Goal: Check status: Check status

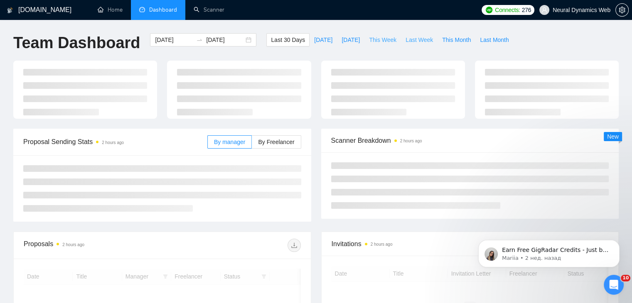
drag, startPoint x: 409, startPoint y: 40, endPoint x: 377, endPoint y: 44, distance: 32.3
click at [409, 40] on span "Last Week" at bounding box center [418, 39] width 27 height 9
type input "[DATE]"
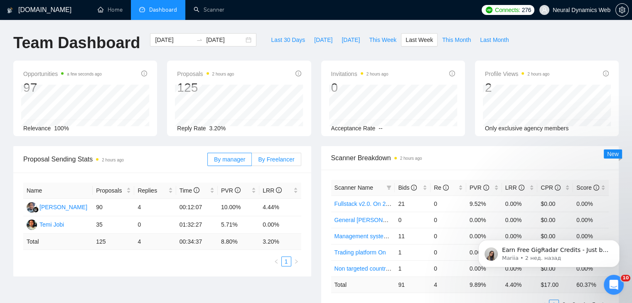
click at [267, 162] on span "By Freelancer" at bounding box center [276, 159] width 36 height 7
click at [252, 162] on input "By Freelancer" at bounding box center [252, 162] width 0 height 0
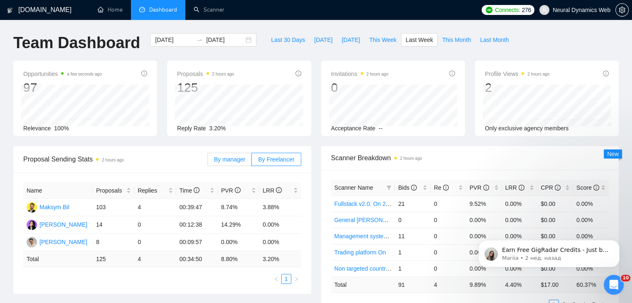
click at [226, 160] on span "By manager" at bounding box center [229, 159] width 31 height 7
click at [208, 162] on input "By manager" at bounding box center [208, 162] width 0 height 0
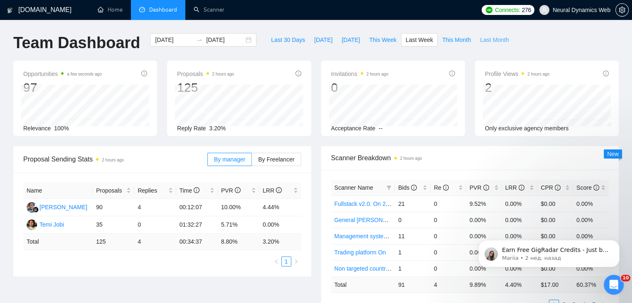
click at [480, 40] on span "Last Month" at bounding box center [494, 39] width 29 height 9
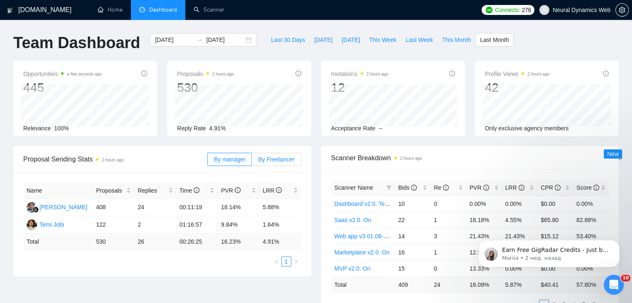
click at [270, 160] on span "By Freelancer" at bounding box center [276, 159] width 36 height 7
click at [252, 162] on input "By Freelancer" at bounding box center [252, 162] width 0 height 0
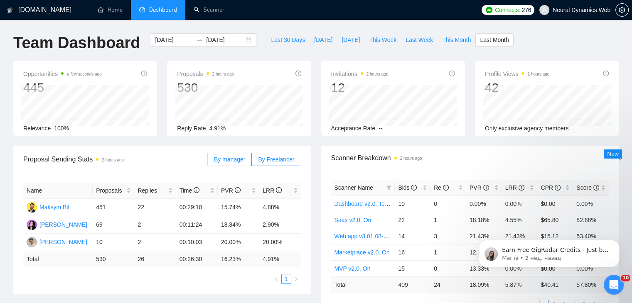
click at [221, 153] on label "By manager" at bounding box center [229, 159] width 44 height 13
click at [208, 162] on input "By manager" at bounding box center [208, 162] width 0 height 0
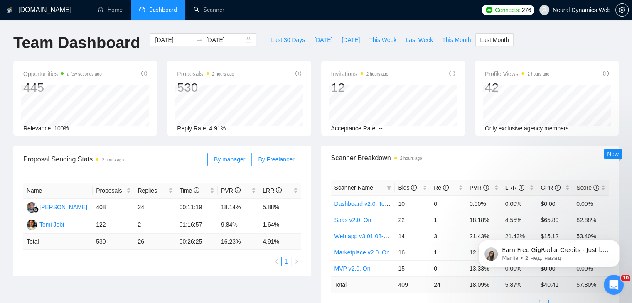
click at [263, 163] on label "By Freelancer" at bounding box center [276, 159] width 49 height 13
click at [252, 162] on input "By Freelancer" at bounding box center [252, 162] width 0 height 0
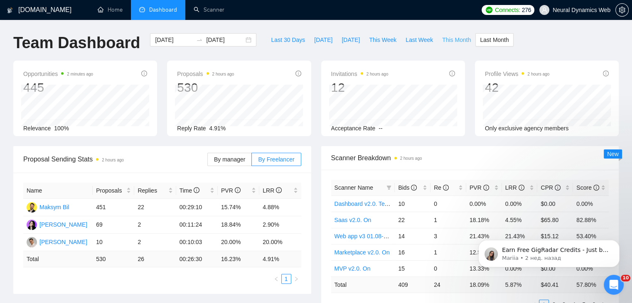
click at [442, 39] on span "This Month" at bounding box center [456, 39] width 29 height 9
click at [407, 39] on span "Last Week" at bounding box center [418, 39] width 27 height 9
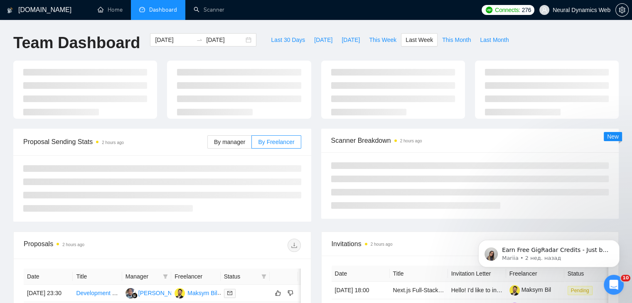
type input "[DATE]"
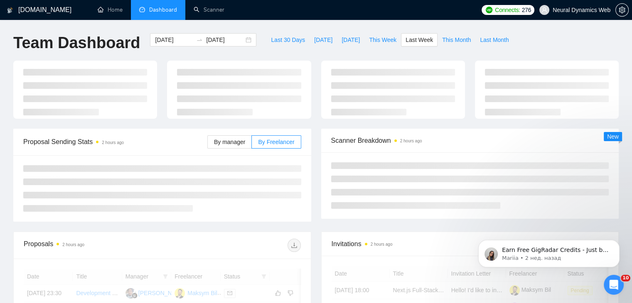
type input "[DATE]"
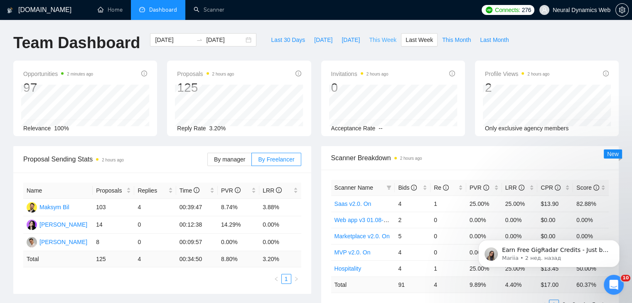
click at [382, 40] on span "This Week" at bounding box center [382, 39] width 27 height 9
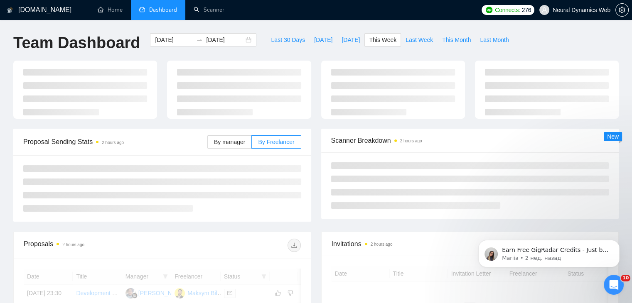
type input "[DATE]"
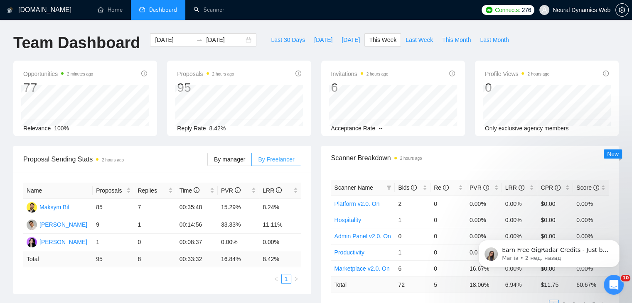
click at [268, 163] on label "By Freelancer" at bounding box center [276, 159] width 49 height 13
click at [252, 162] on input "By Freelancer" at bounding box center [252, 162] width 0 height 0
click at [245, 161] on span "By manager" at bounding box center [229, 159] width 31 height 7
click at [208, 162] on input "By manager" at bounding box center [208, 162] width 0 height 0
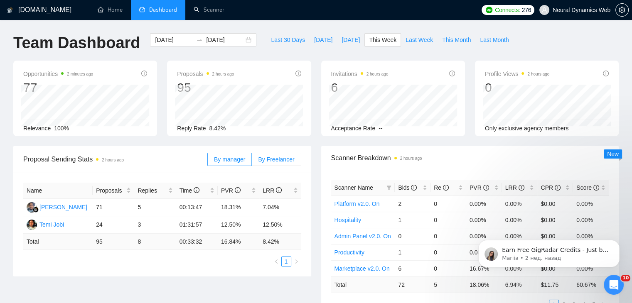
drag, startPoint x: 271, startPoint y: 168, endPoint x: 271, endPoint y: 160, distance: 7.9
click at [271, 166] on div "By manager By Freelancer" at bounding box center [254, 159] width 94 height 27
click at [271, 160] on span "By Freelancer" at bounding box center [276, 159] width 36 height 7
click at [252, 162] on input "By Freelancer" at bounding box center [252, 162] width 0 height 0
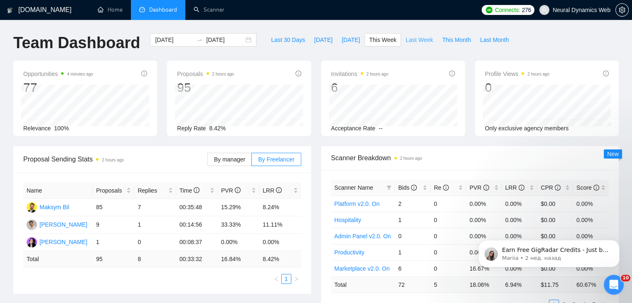
click at [412, 38] on span "Last Week" at bounding box center [418, 39] width 27 height 9
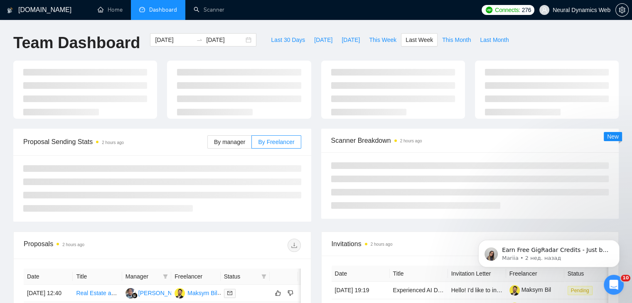
type input "[DATE]"
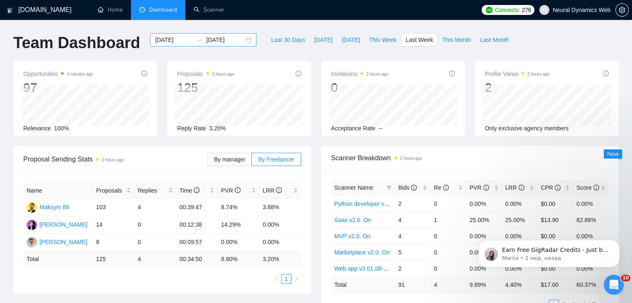
click at [247, 40] on div "[DATE] [DATE]" at bounding box center [203, 39] width 106 height 13
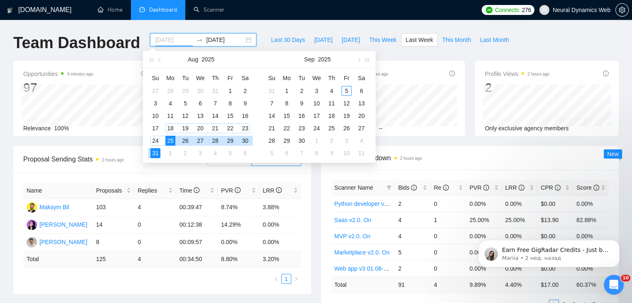
type input "[DATE]"
click at [171, 129] on div "18" at bounding box center [170, 128] width 10 height 10
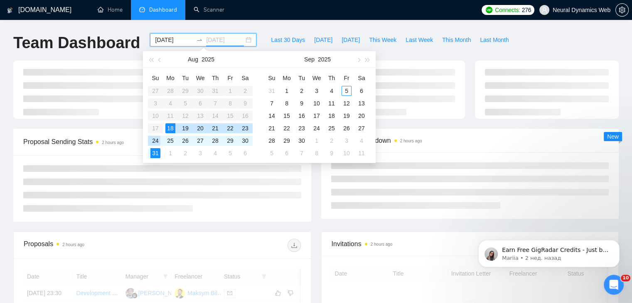
click at [159, 142] on div "24" at bounding box center [155, 141] width 10 height 10
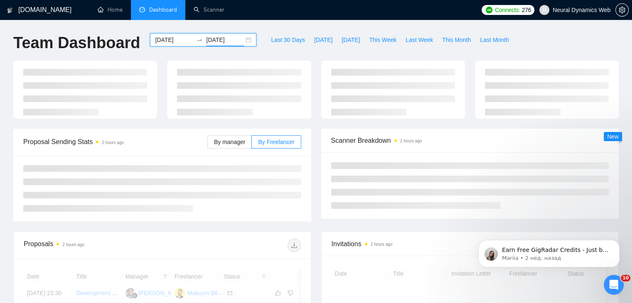
type input "[DATE]"
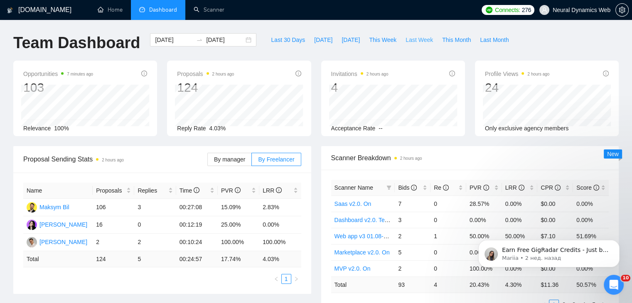
click at [421, 41] on span "Last Week" at bounding box center [418, 39] width 27 height 9
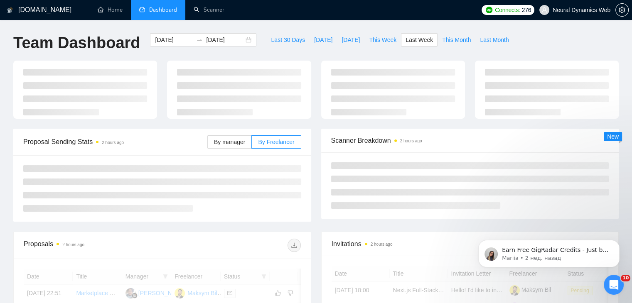
type input "[DATE]"
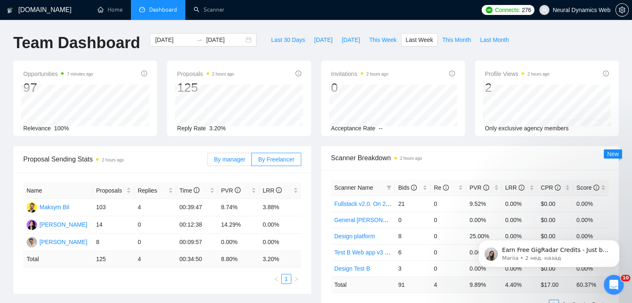
click at [235, 156] on span "By manager" at bounding box center [229, 159] width 31 height 7
click at [208, 162] on input "By manager" at bounding box center [208, 162] width 0 height 0
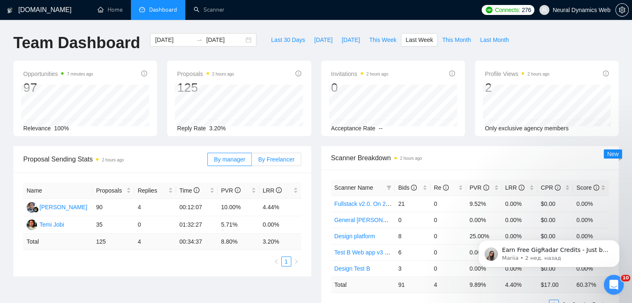
click at [268, 160] on span "By Freelancer" at bounding box center [276, 159] width 36 height 7
click at [252, 162] on input "By Freelancer" at bounding box center [252, 162] width 0 height 0
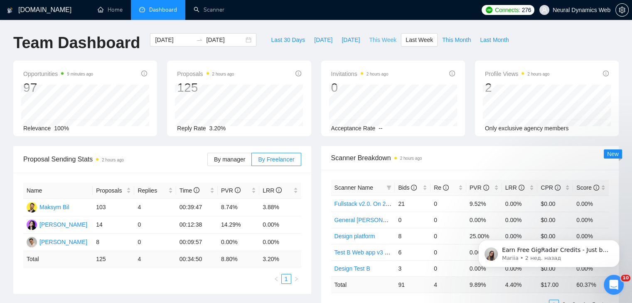
click at [372, 39] on span "This Week" at bounding box center [382, 39] width 27 height 9
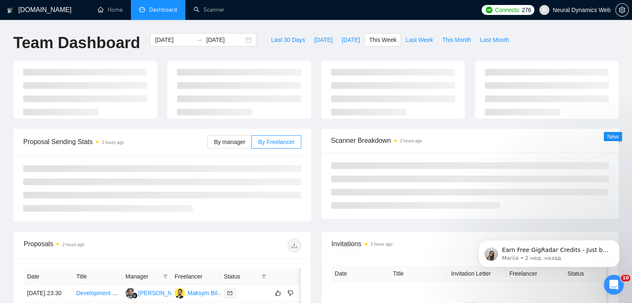
type input "[DATE]"
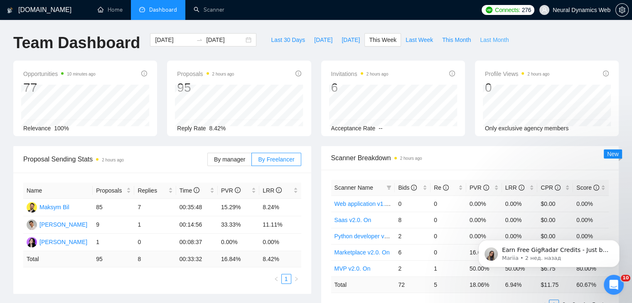
click at [483, 39] on span "Last Month" at bounding box center [494, 39] width 29 height 9
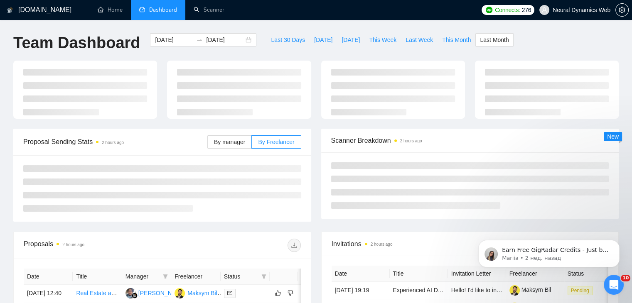
type input "[DATE]"
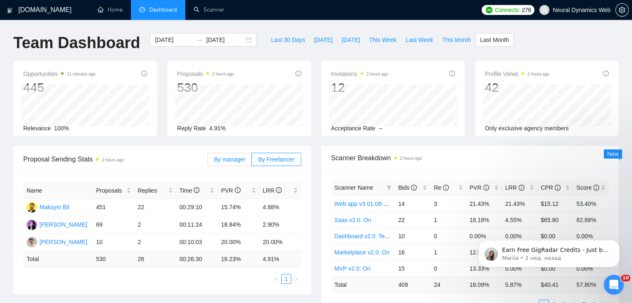
click at [225, 160] on span "By manager" at bounding box center [229, 159] width 31 height 7
click at [208, 162] on input "By manager" at bounding box center [208, 162] width 0 height 0
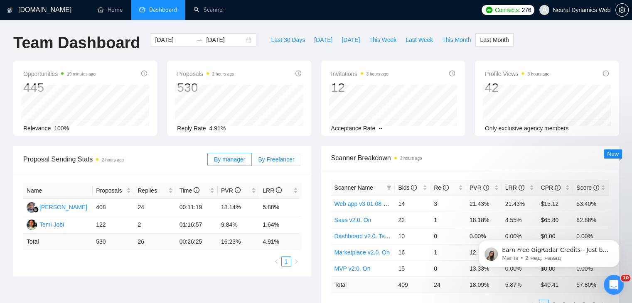
click at [284, 157] on span "By Freelancer" at bounding box center [276, 159] width 36 height 7
click at [252, 162] on input "By Freelancer" at bounding box center [252, 162] width 0 height 0
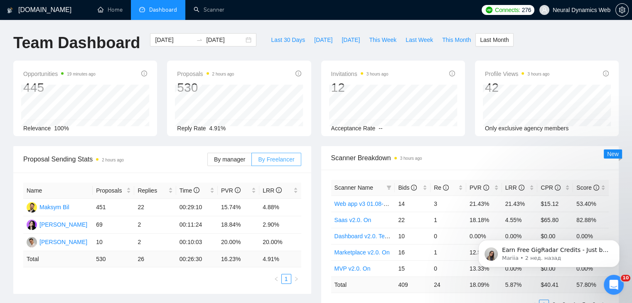
click at [284, 157] on span "By Freelancer" at bounding box center [276, 159] width 36 height 7
click at [252, 162] on input "By Freelancer" at bounding box center [252, 162] width 0 height 0
click at [234, 160] on span "By manager" at bounding box center [229, 159] width 31 height 7
click at [208, 162] on input "By manager" at bounding box center [208, 162] width 0 height 0
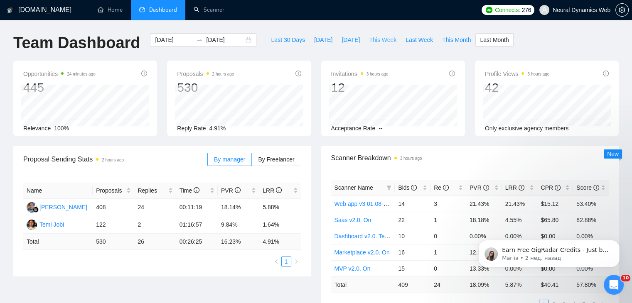
click at [380, 40] on span "This Week" at bounding box center [382, 39] width 27 height 9
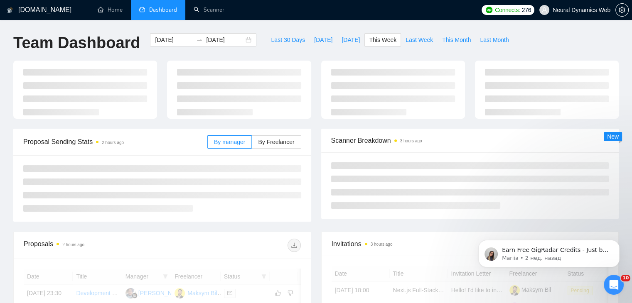
type input "[DATE]"
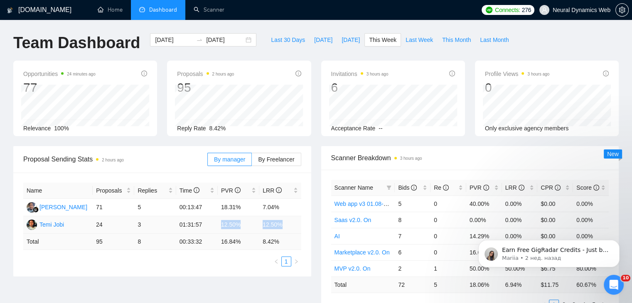
drag, startPoint x: 218, startPoint y: 224, endPoint x: 290, endPoint y: 225, distance: 71.9
click at [290, 225] on tr "Temi Jobi 24 3 01:31:57 12.50% 12.50%" at bounding box center [162, 224] width 278 height 17
click at [312, 224] on div "Proposal Sending Stats 2 hours ago By manager By Freelancer Name Proposals Repl…" at bounding box center [162, 211] width 308 height 130
click at [269, 163] on label "By Freelancer" at bounding box center [276, 159] width 49 height 13
click at [252, 162] on input "By Freelancer" at bounding box center [252, 162] width 0 height 0
